Goal: Task Accomplishment & Management: Manage account settings

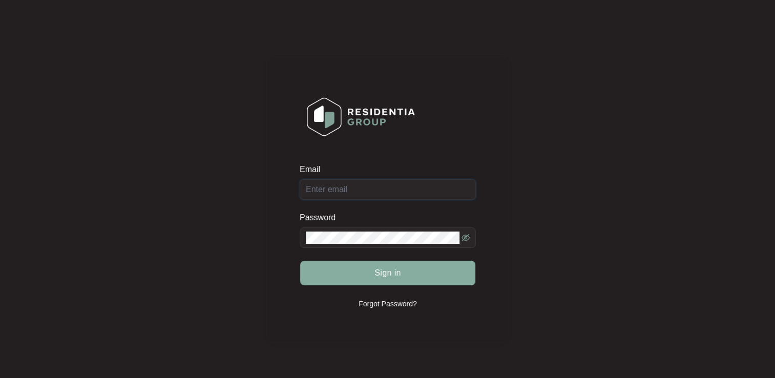
type input "[EMAIL_ADDRESS][DOMAIN_NAME]"
click at [373, 272] on button "Sign in" at bounding box center [387, 273] width 175 height 25
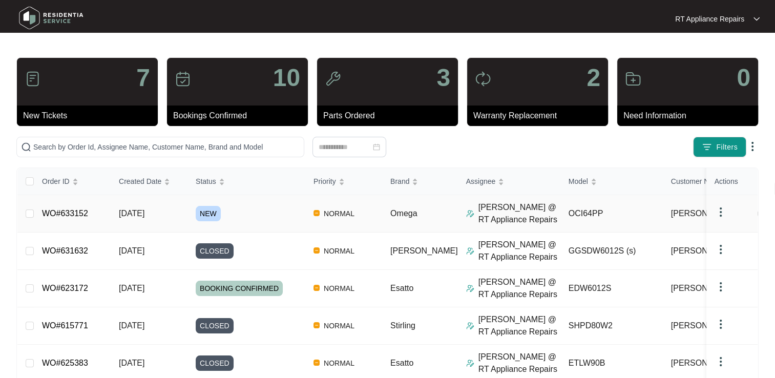
click at [81, 213] on link "WO#633152" at bounding box center [65, 213] width 46 height 9
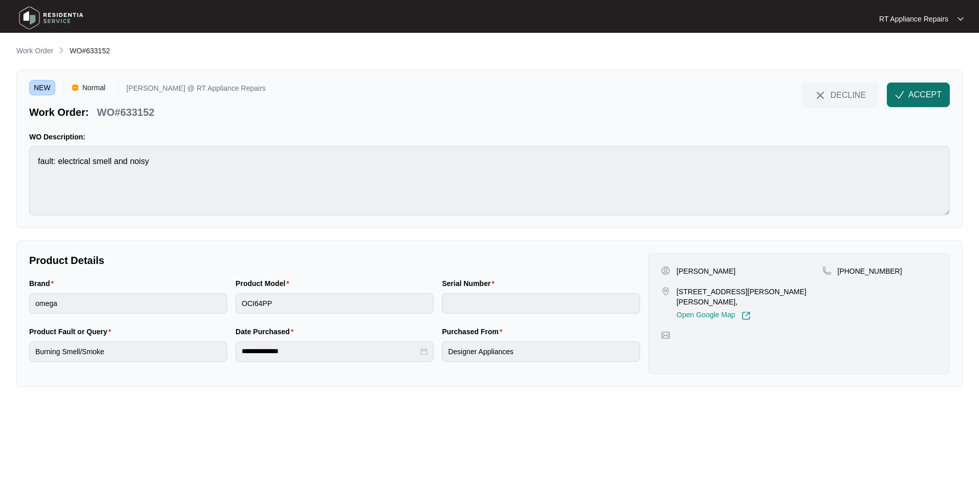
click at [774, 97] on span "ACCEPT" at bounding box center [924, 95] width 33 height 12
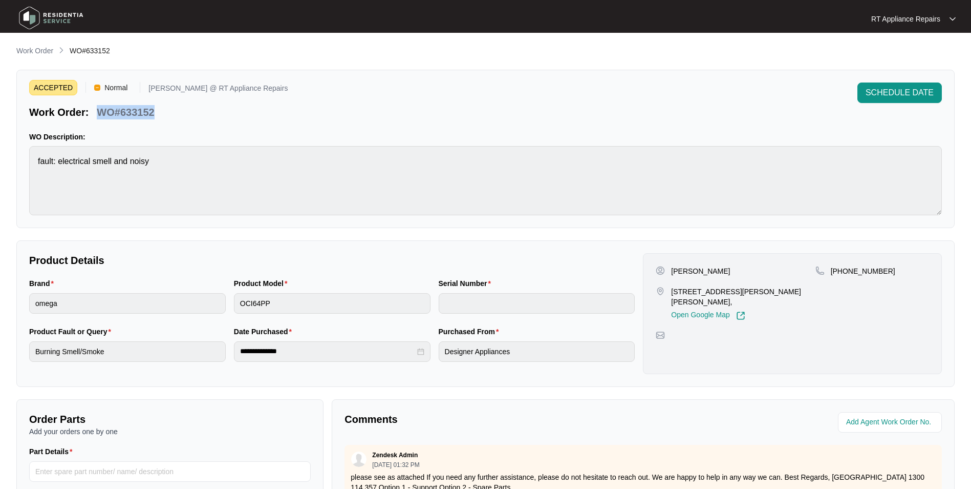
drag, startPoint x: 97, startPoint y: 111, endPoint x: 152, endPoint y: 113, distance: 55.3
click at [155, 112] on div "WO#633152" at bounding box center [126, 110] width 66 height 18
copy p "WO#633152"
click at [374, 113] on div "ACCEPTED Normal [PERSON_NAME] @ RT Appliance Repairs Work Order: WO#633152 SCHE…" at bounding box center [485, 100] width 913 height 37
click at [603, 107] on div "ACCEPTED Normal [PERSON_NAME] @ RT Appliance Repairs Work Order: WO#633152 SCHE…" at bounding box center [485, 100] width 913 height 37
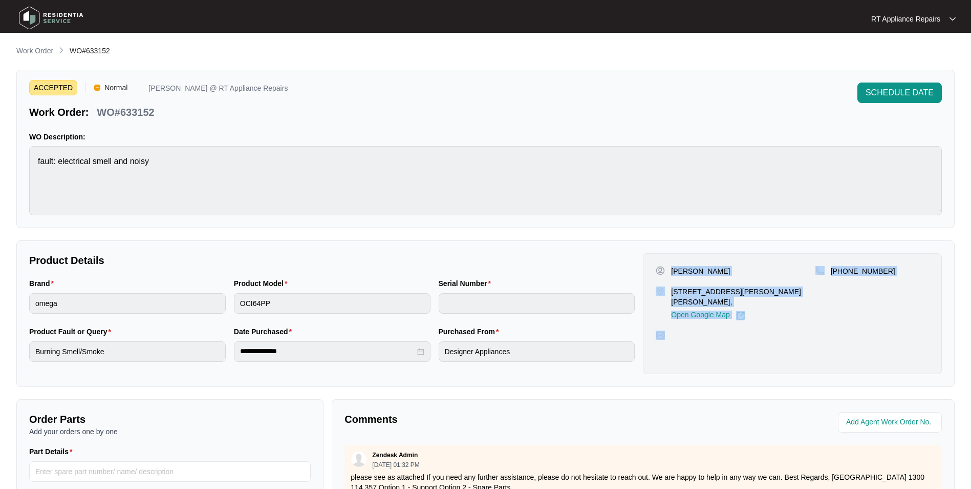
drag, startPoint x: 671, startPoint y: 267, endPoint x: 768, endPoint y: 312, distance: 106.8
click at [768, 312] on div "[PERSON_NAME] 2 [PERSON_NAME] Ct [PERSON_NAME], Open Google Map [PHONE_NUMBER]" at bounding box center [792, 313] width 299 height 121
copy div "[PERSON_NAME] 2 [PERSON_NAME] Ct [PERSON_NAME], Open Google Map [PHONE_NUMBER]"
click at [774, 19] on p "RT Appliance Repairs" at bounding box center [906, 19] width 69 height 10
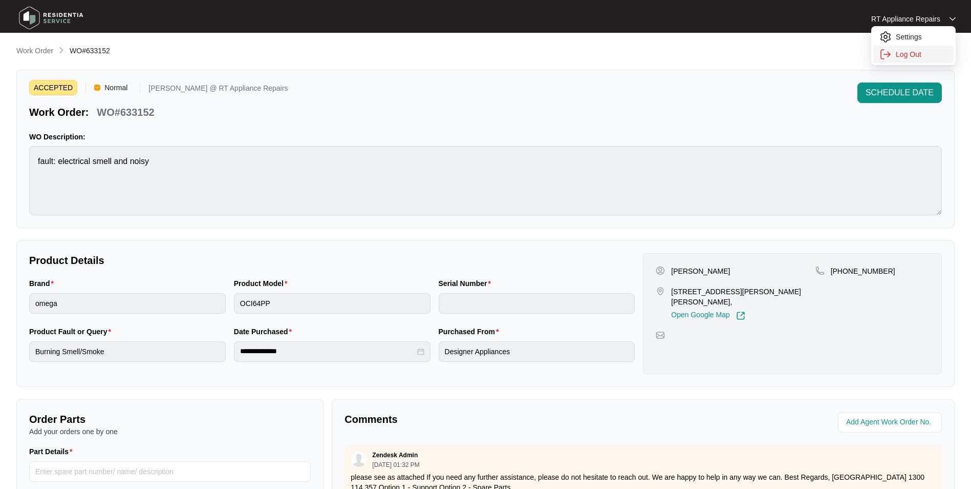
click at [774, 56] on p "Log Out" at bounding box center [922, 54] width 52 height 10
